Goal: Task Accomplishment & Management: Manage account settings

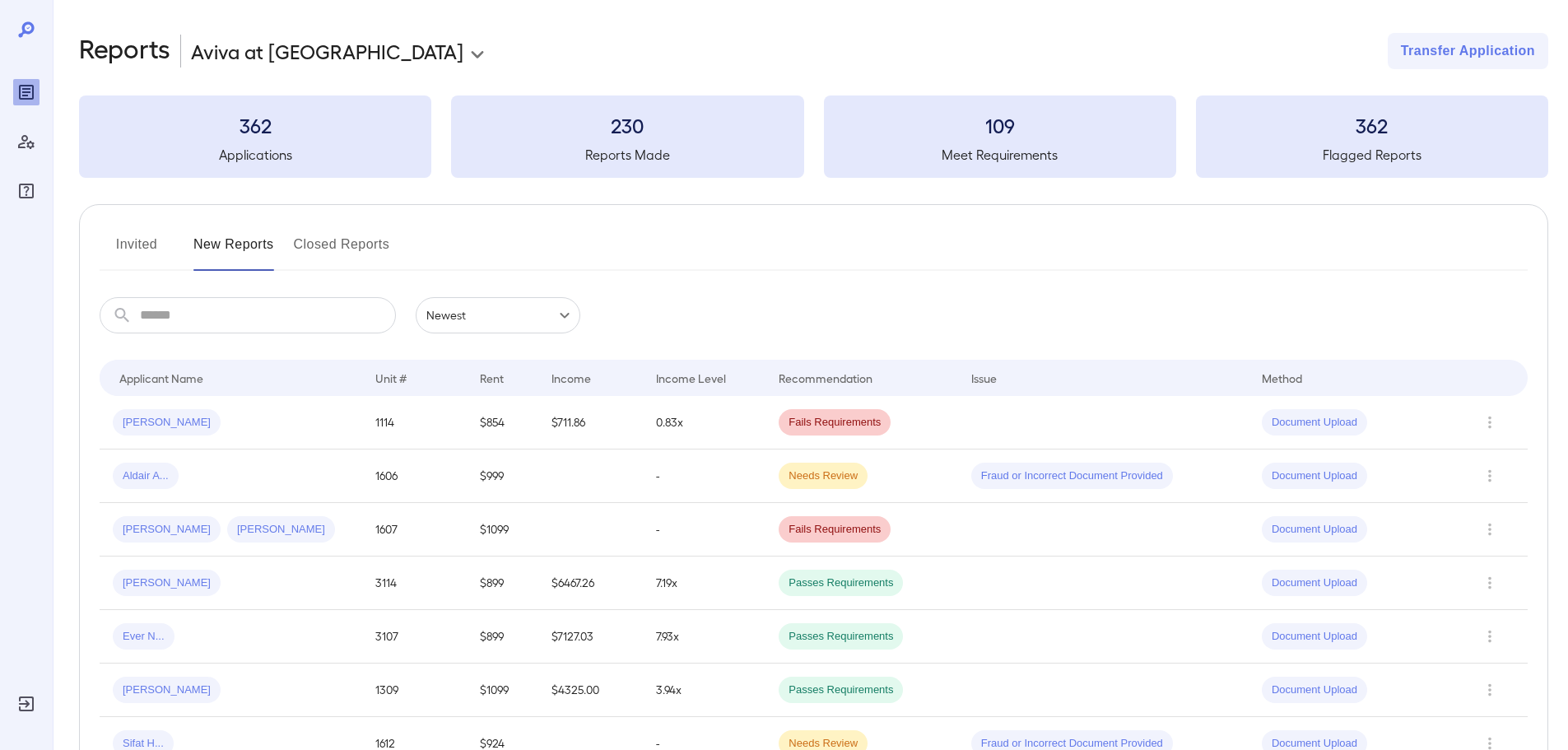
click at [574, 239] on div "Invited New Reports Closed Reports" at bounding box center [814, 250] width 1428 height 39
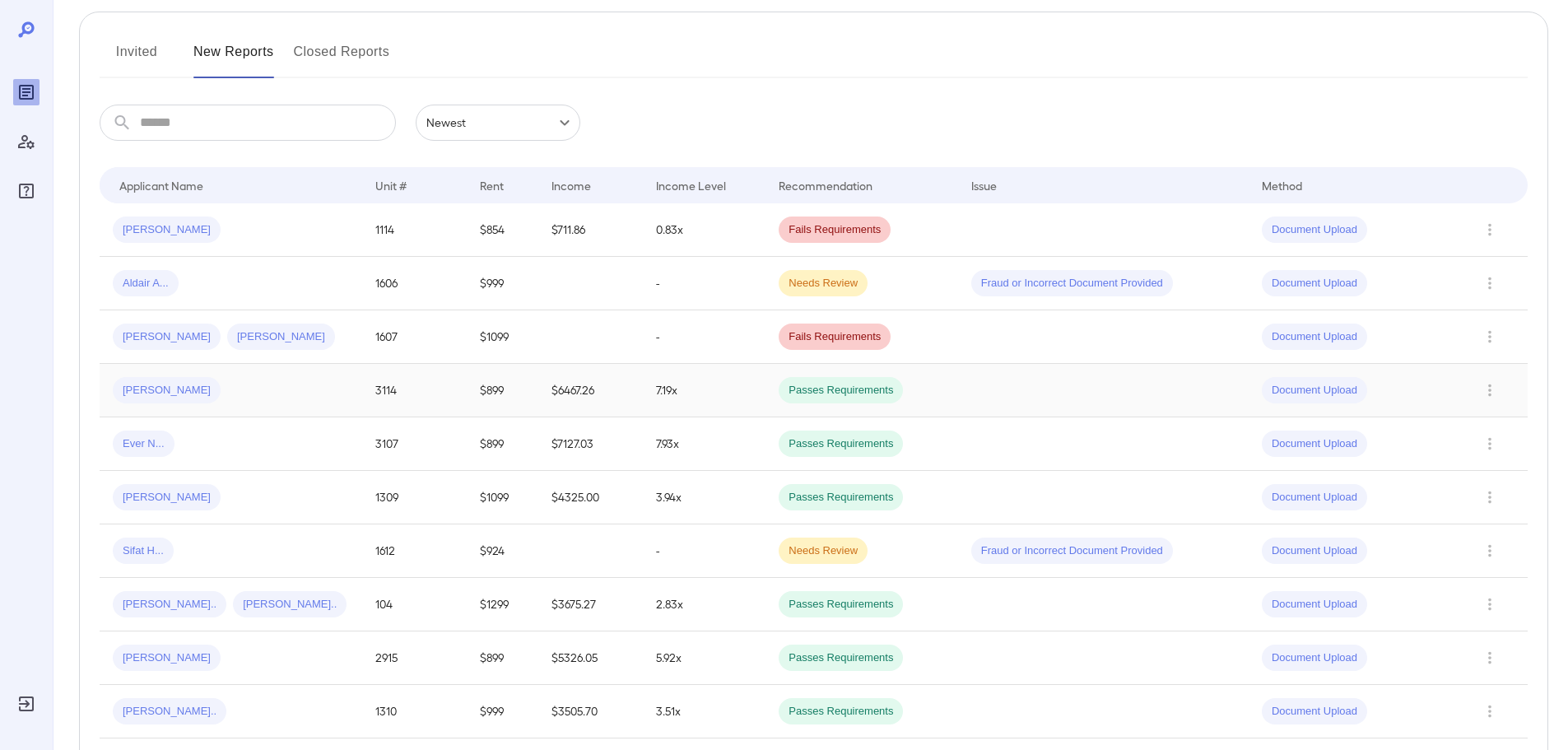
scroll to position [164, 0]
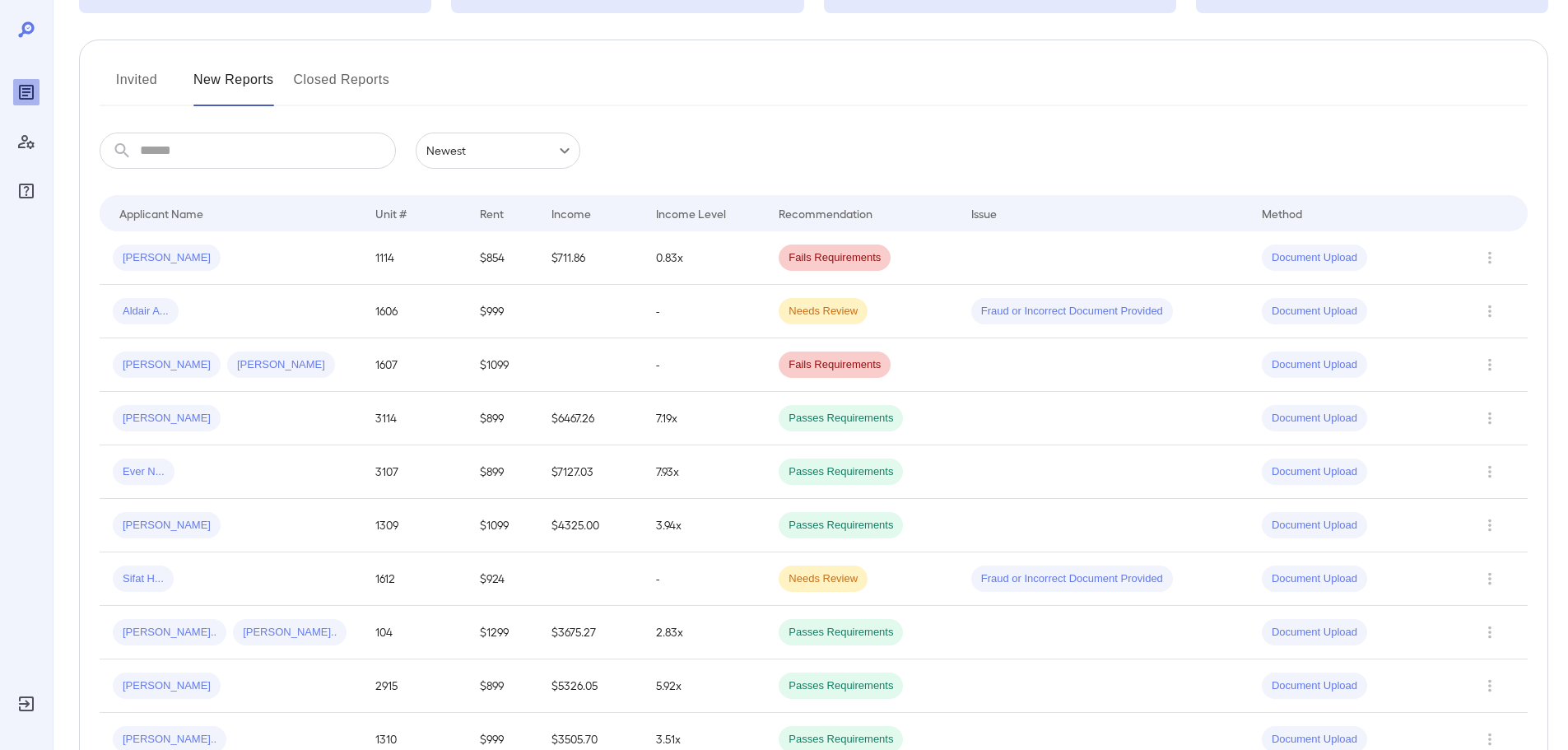
click at [163, 76] on button "Invited" at bounding box center [136, 86] width 74 height 39
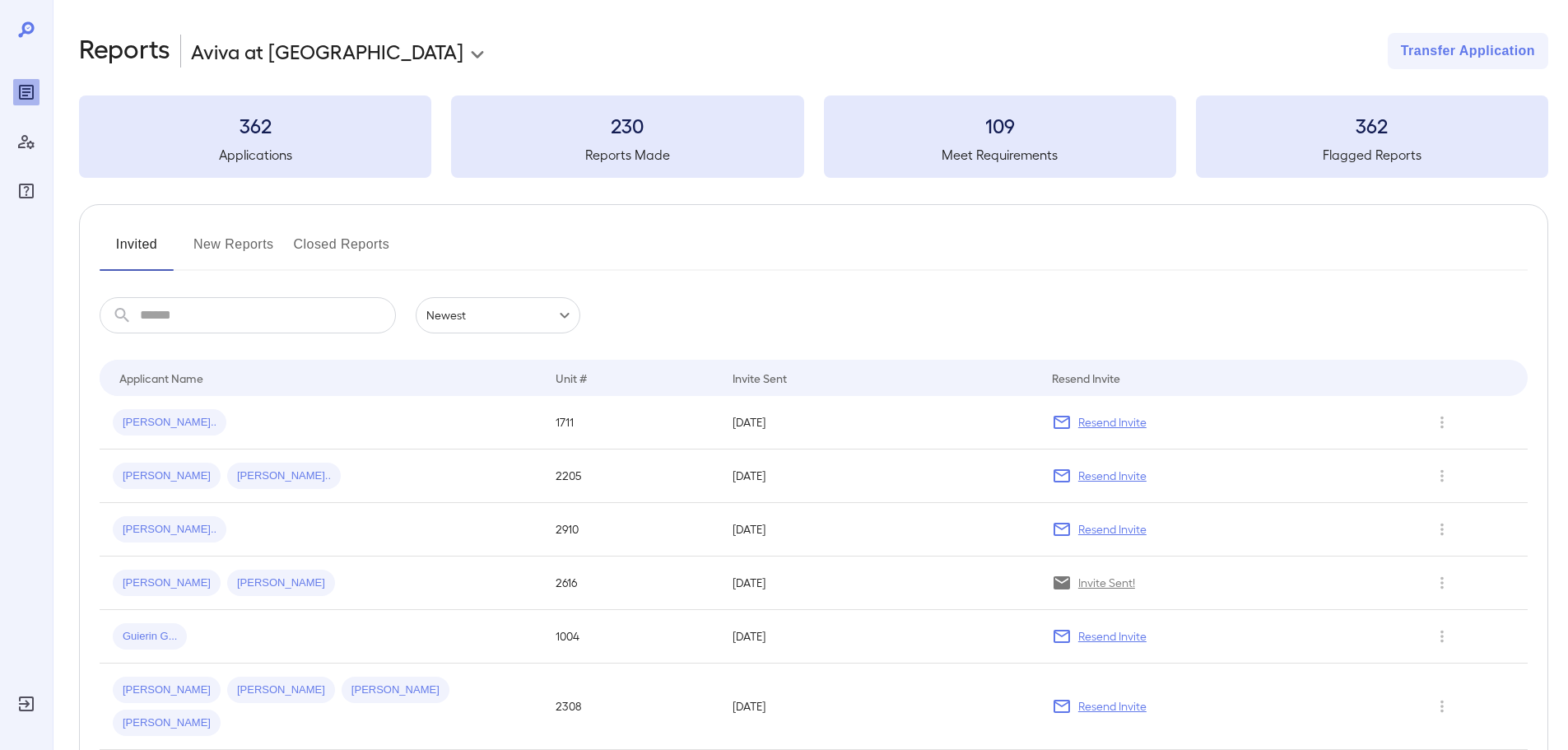
click at [354, 590] on div "[PERSON_NAME].. [PERSON_NAME].." at bounding box center [321, 582] width 416 height 26
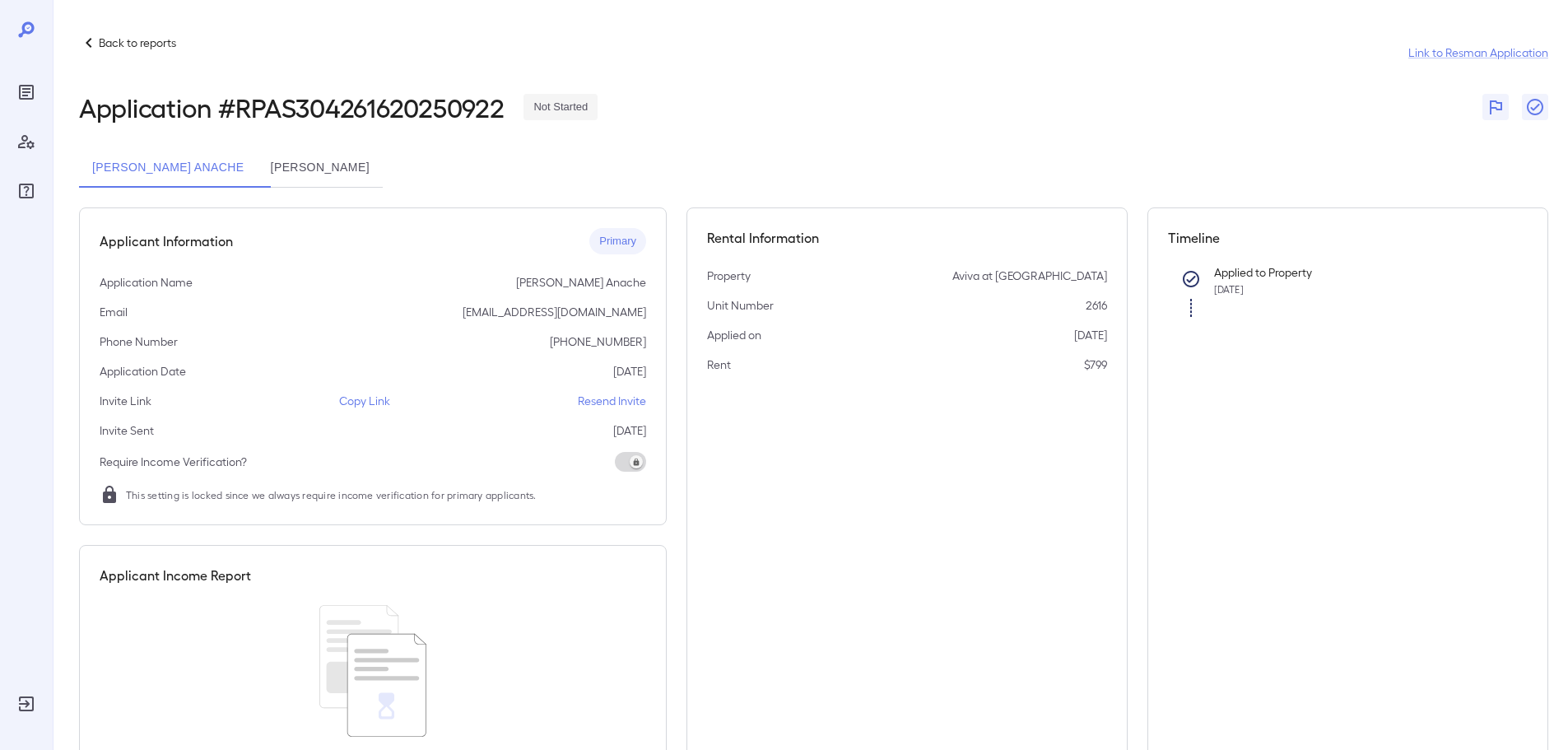
click at [370, 405] on p "Copy Link" at bounding box center [364, 401] width 51 height 17
click at [113, 41] on p "Back to reports" at bounding box center [137, 43] width 77 height 17
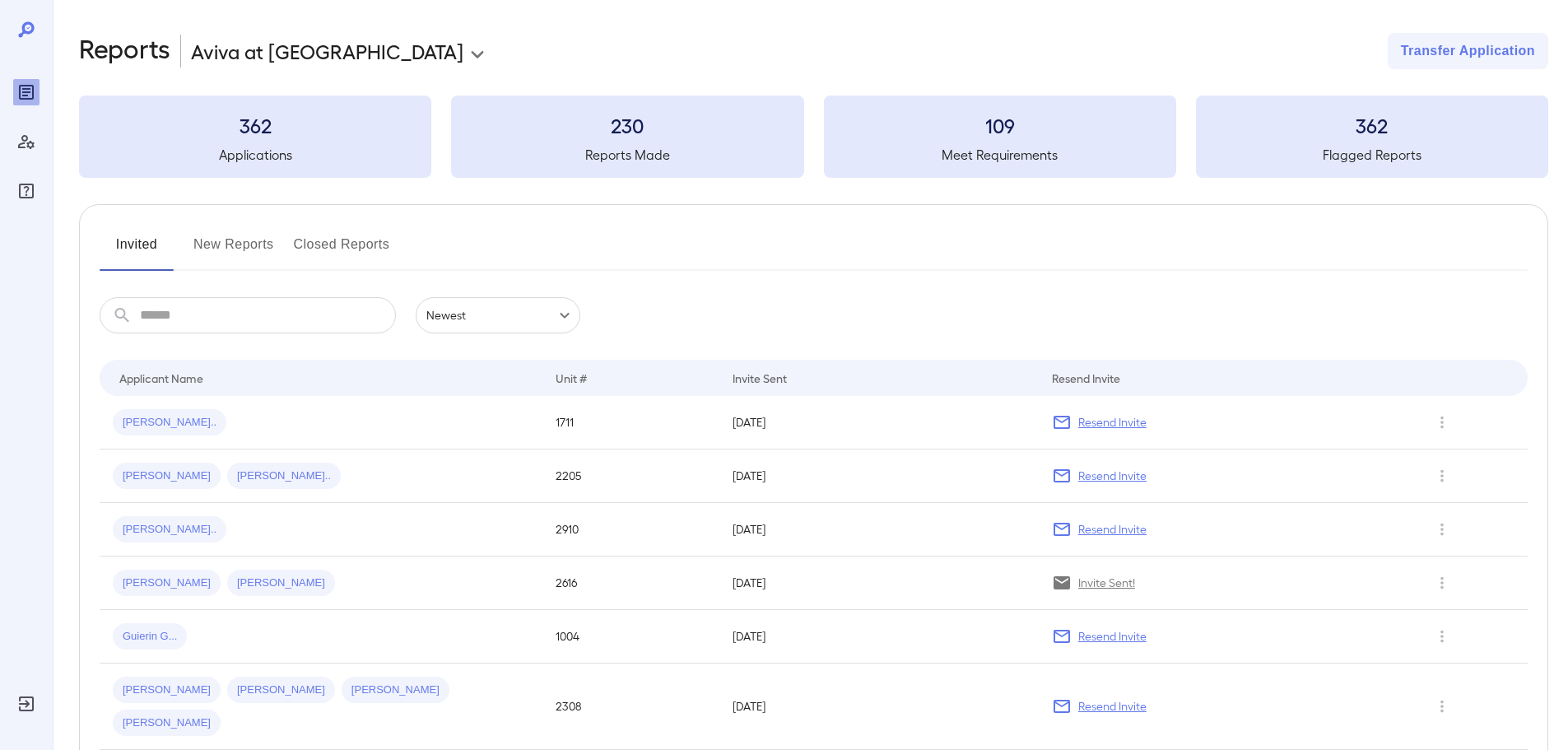
click at [254, 242] on button "New Reports" at bounding box center [234, 250] width 81 height 39
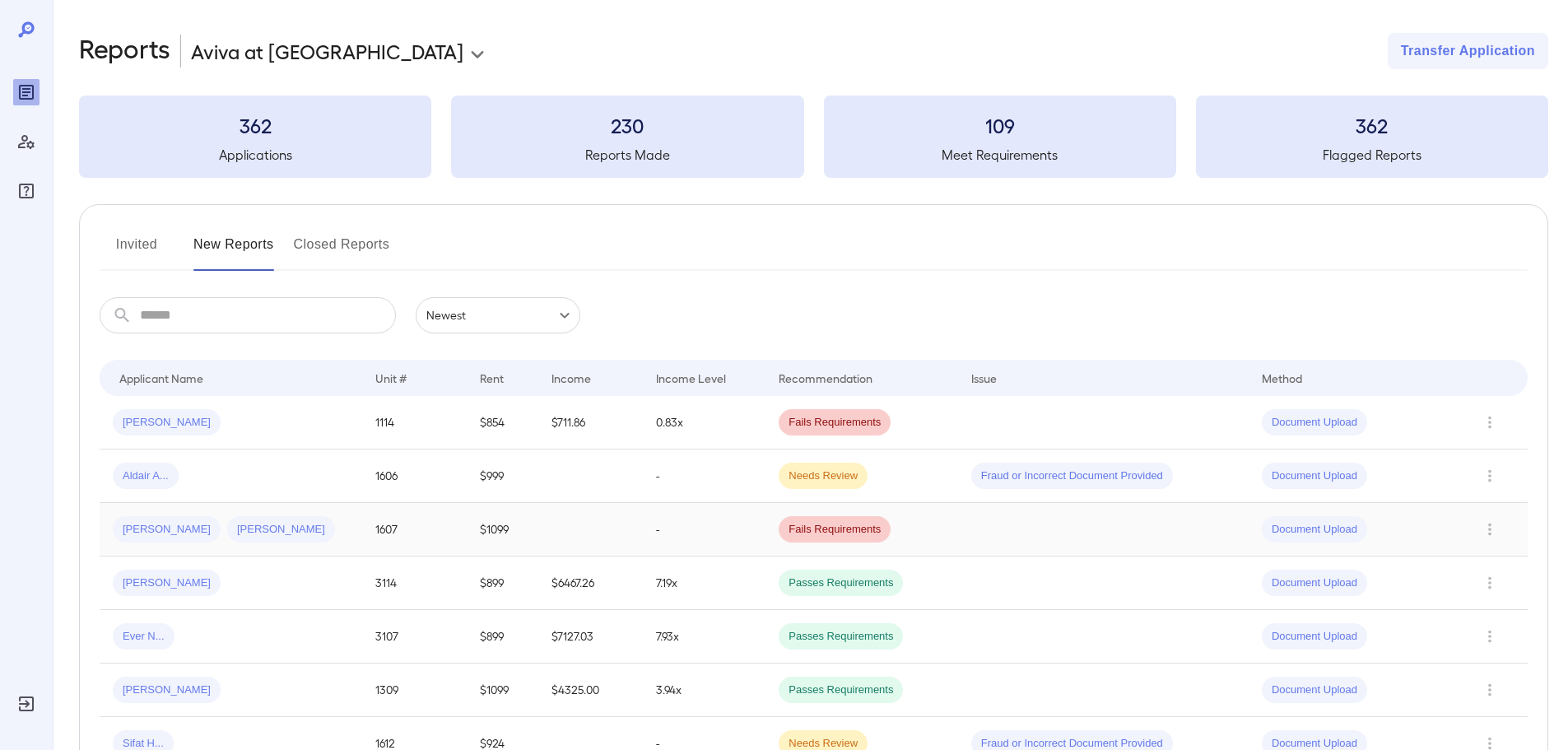
click at [317, 537] on div "[PERSON_NAME] [PERSON_NAME]" at bounding box center [231, 529] width 236 height 26
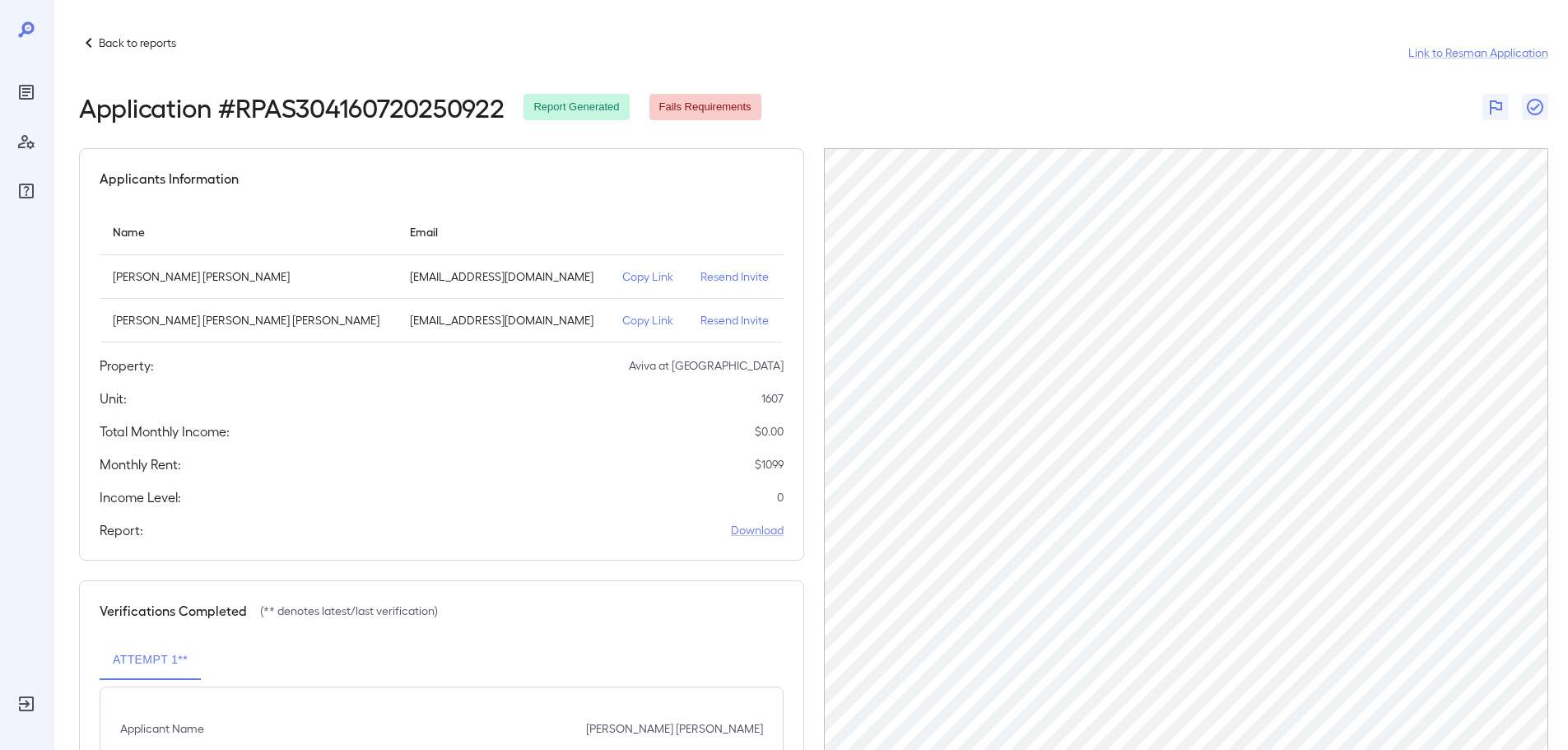
click at [535, 196] on div "Applicants Information Name Email [PERSON_NAME] [PERSON_NAME] [EMAIL_ADDRESS][D…" at bounding box center [442, 354] width 725 height 412
click at [121, 41] on p "Back to reports" at bounding box center [137, 43] width 77 height 17
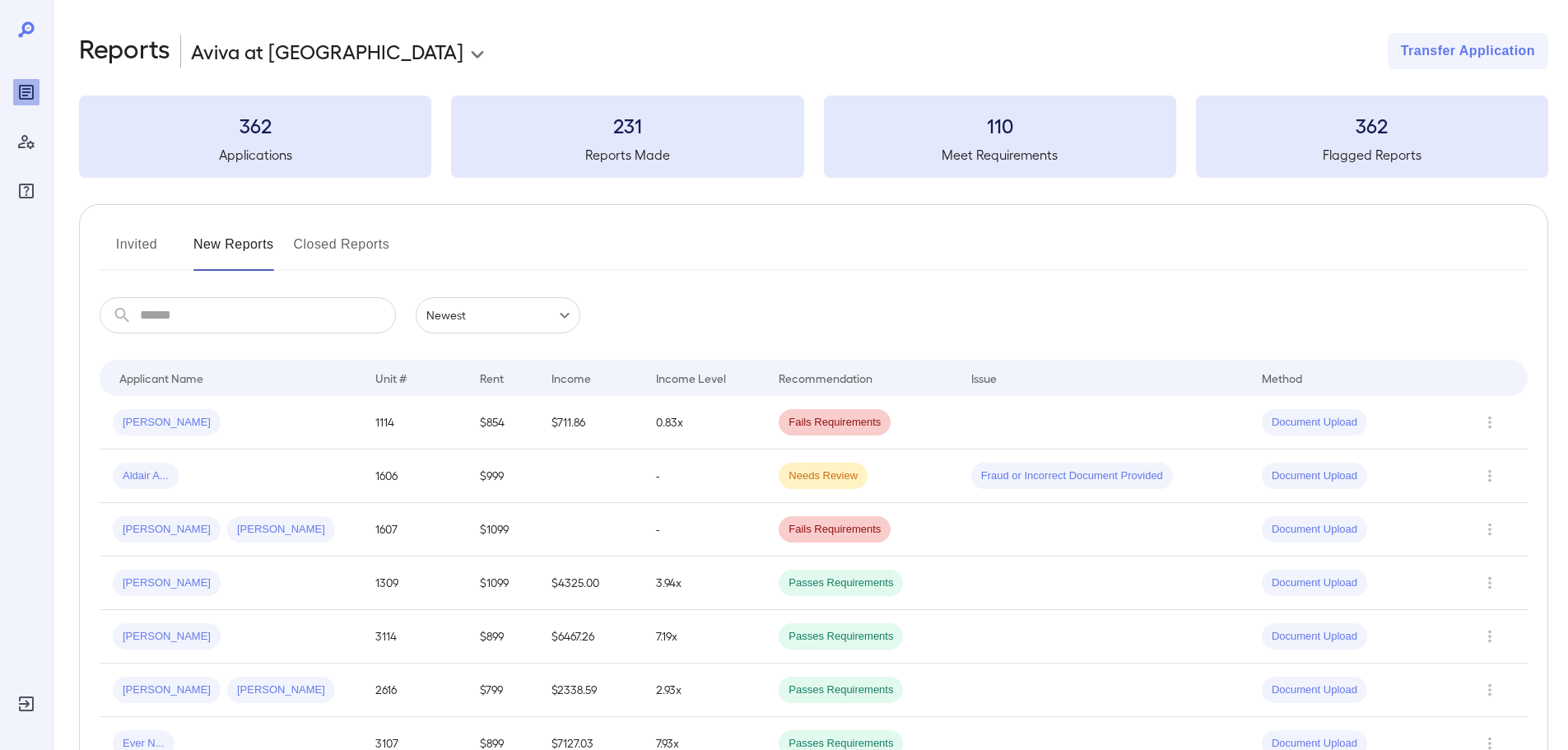
click at [136, 238] on button "Invited" at bounding box center [136, 250] width 74 height 39
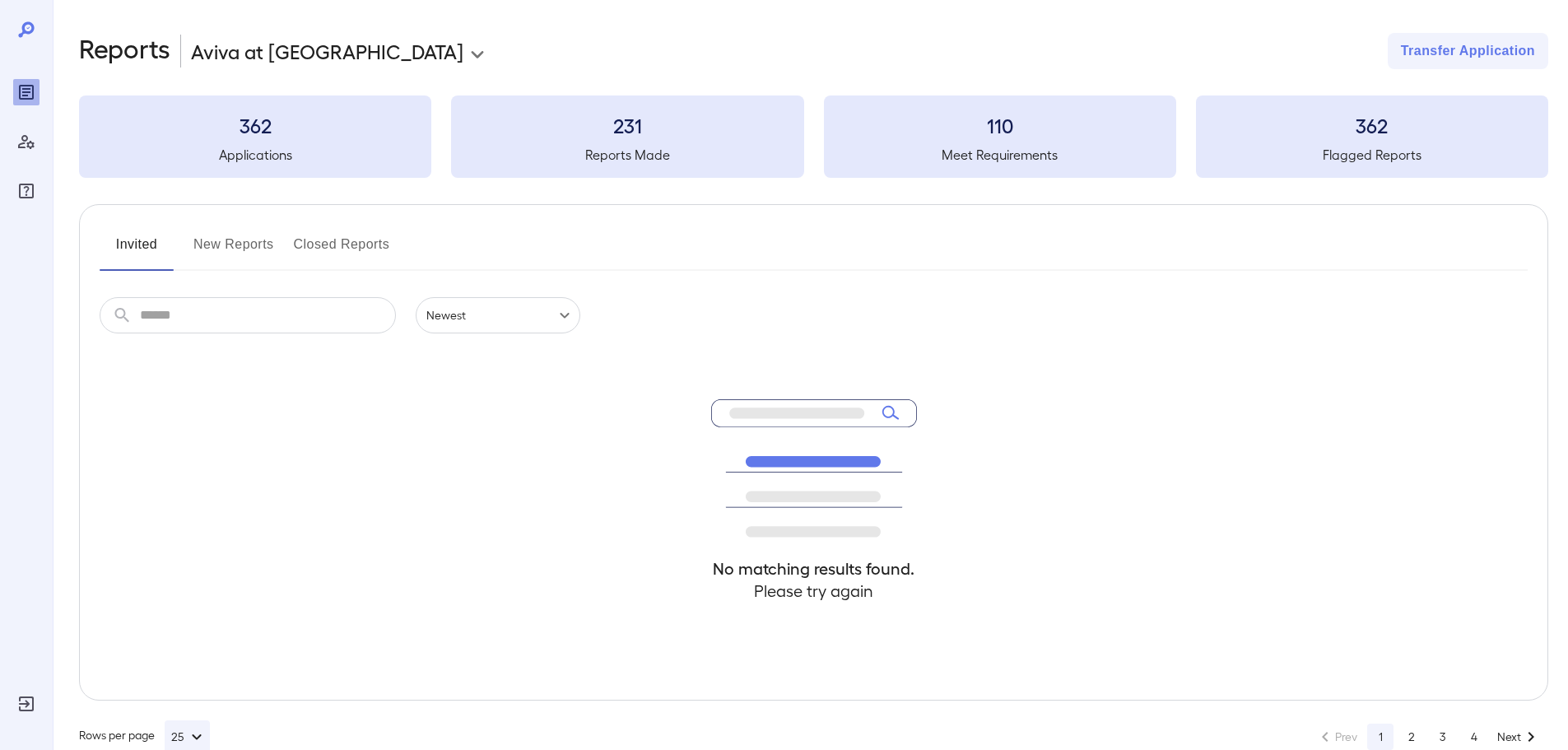
click at [506, 241] on div "Invited New Reports Closed Reports" at bounding box center [814, 250] width 1428 height 39
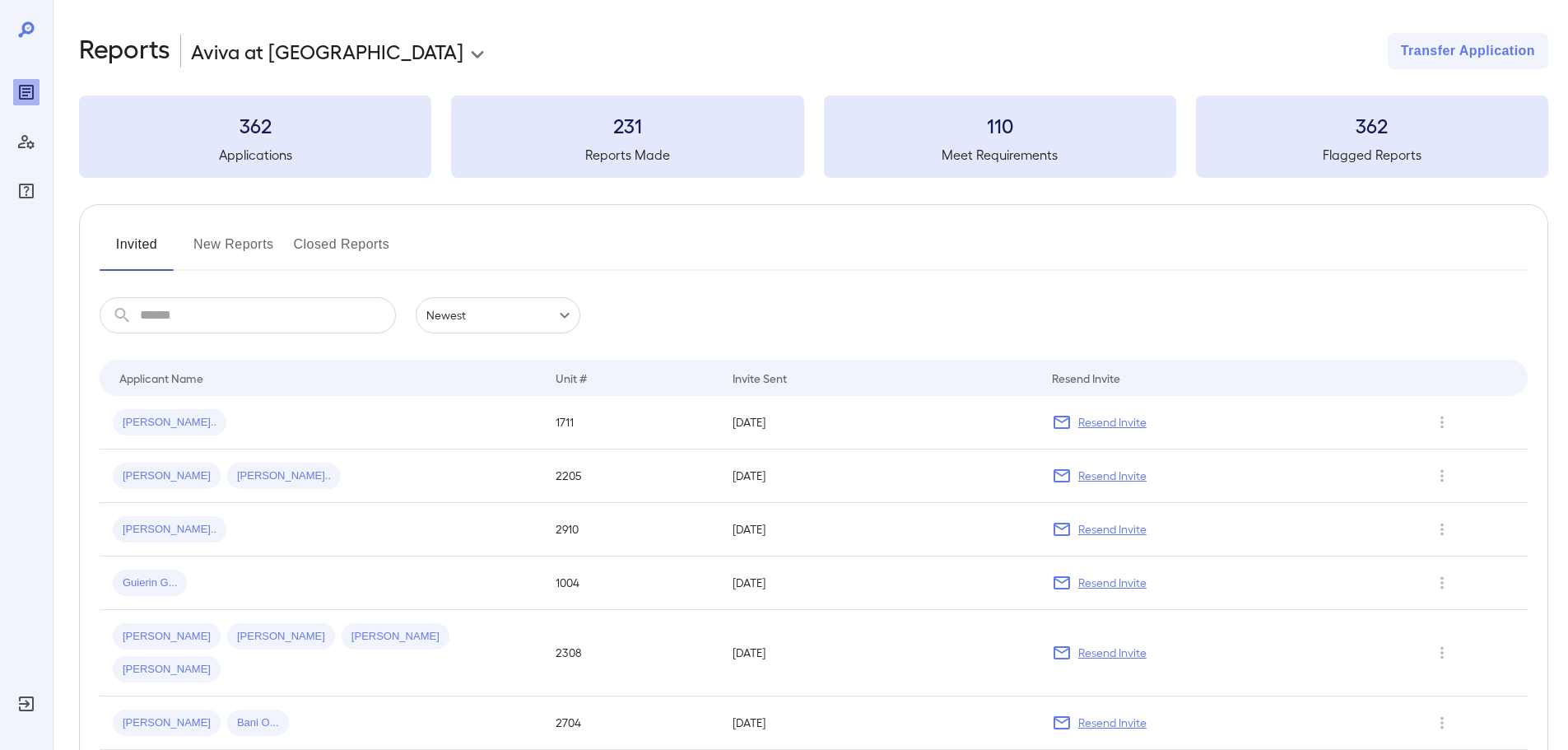
click at [547, 54] on div "**********" at bounding box center [814, 51] width 1469 height 37
